Goal: Task Accomplishment & Management: Manage account settings

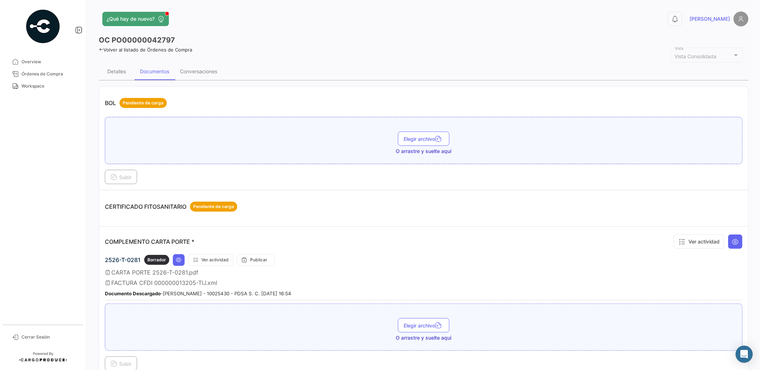
scroll to position [287, 0]
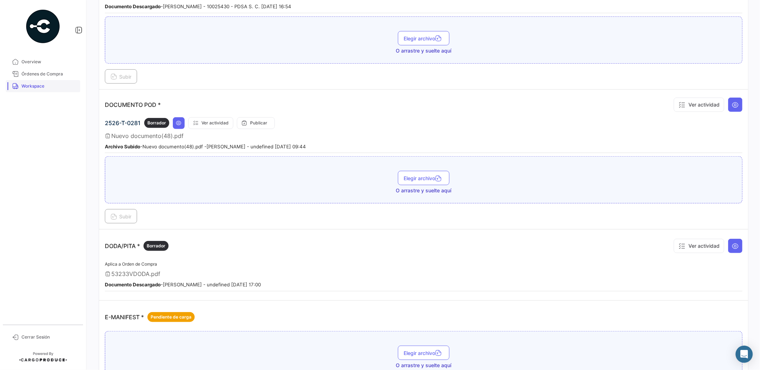
click at [45, 84] on span "Workspace" at bounding box center [49, 86] width 56 height 6
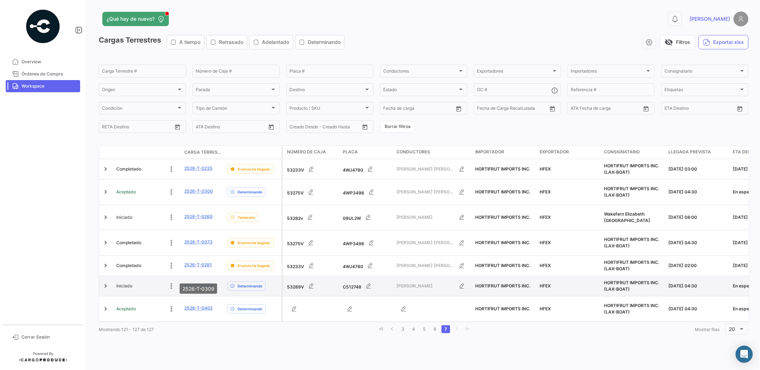
click at [205, 282] on link "2526-T-0309" at bounding box center [198, 285] width 29 height 6
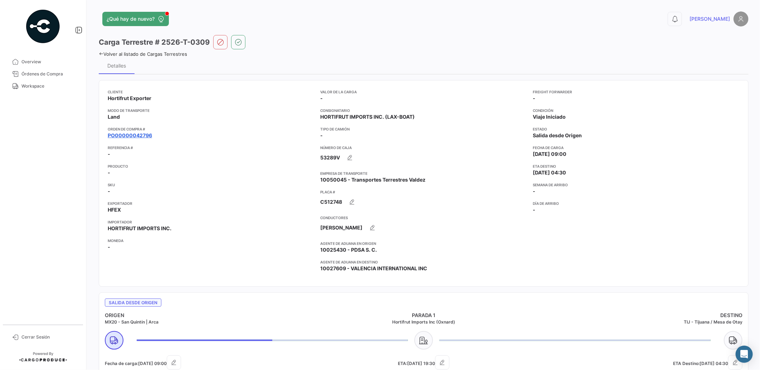
click at [135, 135] on link "PO00000042796" at bounding box center [130, 135] width 44 height 7
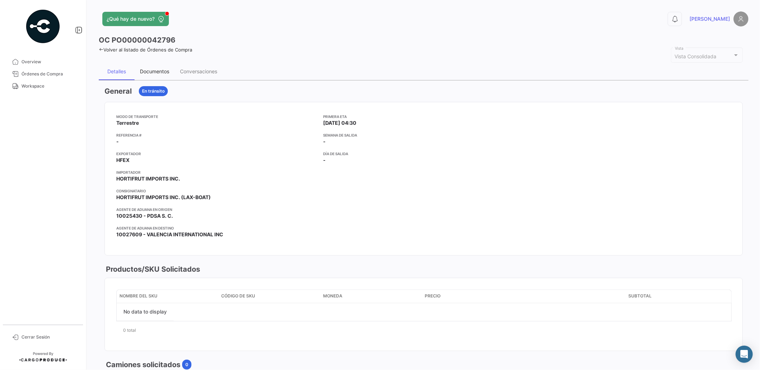
click at [162, 70] on div "Documentos" at bounding box center [154, 71] width 29 height 6
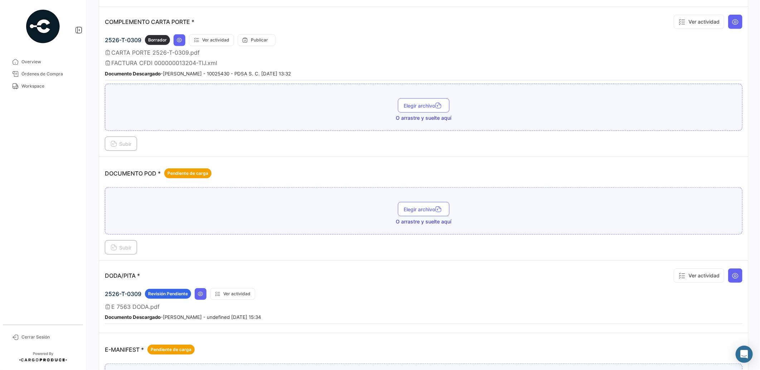
scroll to position [278, 0]
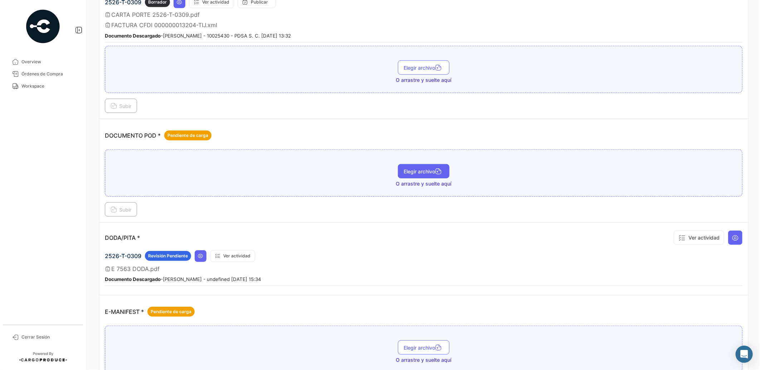
click at [435, 169] on icon "button" at bounding box center [438, 172] width 6 height 6
click at [117, 210] on span "Subir" at bounding box center [121, 210] width 21 height 6
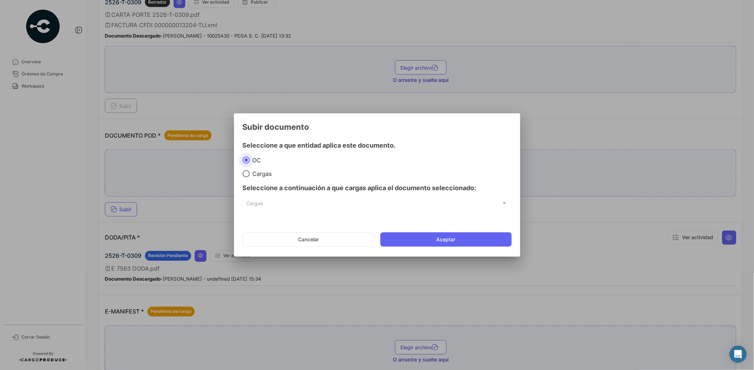
click at [262, 174] on span "Cargas" at bounding box center [261, 173] width 22 height 7
click at [250, 174] on input "Cargas" at bounding box center [246, 173] width 7 height 7
radio input "true"
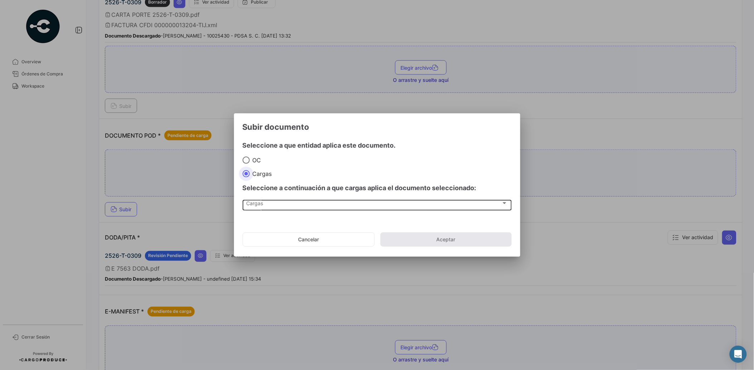
click at [266, 204] on div "Cargas" at bounding box center [373, 205] width 255 height 6
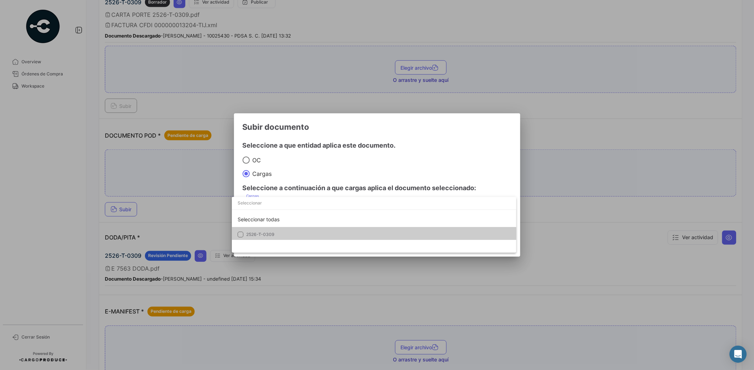
click at [278, 234] on span "2526-T-0309" at bounding box center [296, 235] width 100 height 6
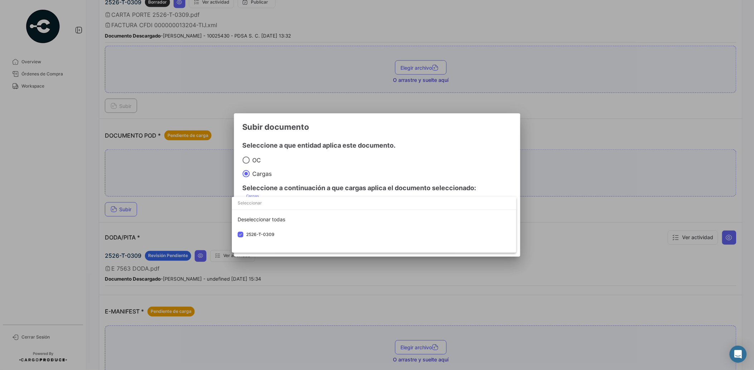
click at [307, 167] on div at bounding box center [377, 185] width 754 height 370
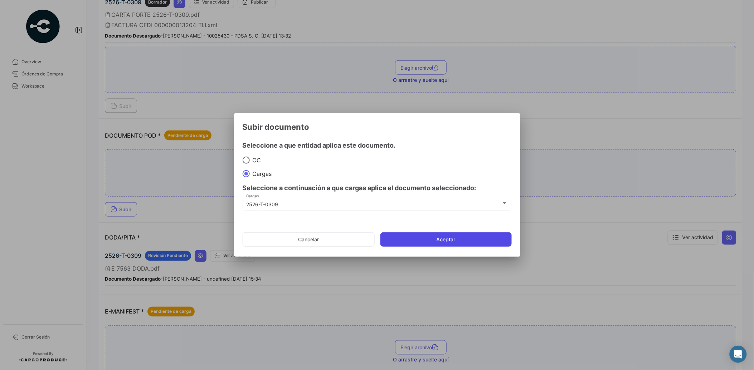
click at [427, 240] on button "Aceptar" at bounding box center [445, 240] width 131 height 14
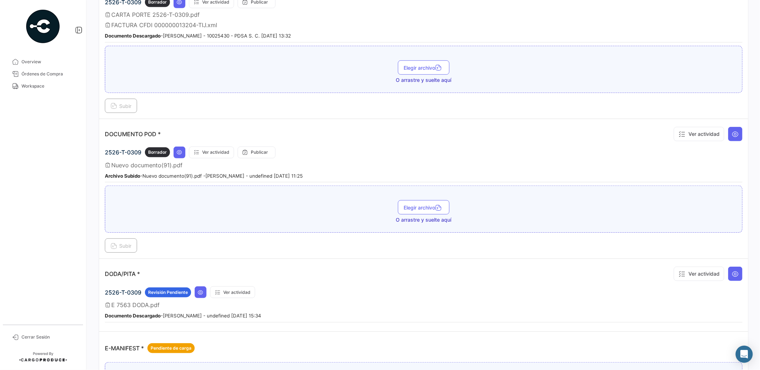
click at [41, 87] on span "Workspace" at bounding box center [49, 86] width 56 height 6
